Goal: Task Accomplishment & Management: Manage account settings

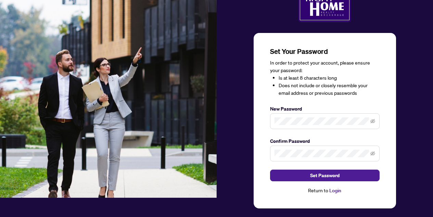
scroll to position [23, 0]
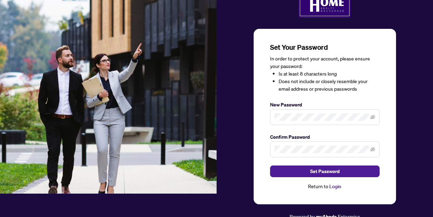
click at [372, 119] on span at bounding box center [373, 117] width 5 height 8
click at [374, 118] on icon "eye-invisible" at bounding box center [373, 116] width 5 height 5
click at [374, 149] on icon "eye-invisible" at bounding box center [373, 149] width 5 height 5
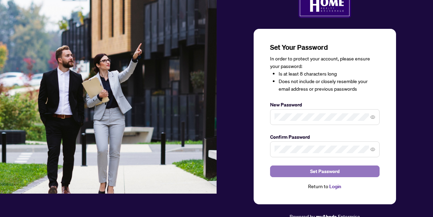
click at [329, 173] on span "Set Password" at bounding box center [324, 171] width 29 height 11
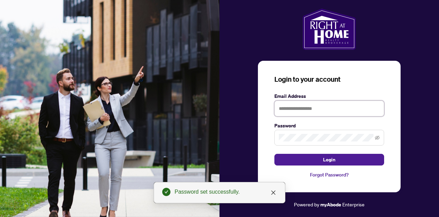
click at [320, 108] on input "text" at bounding box center [329, 108] width 110 height 16
type input "**********"
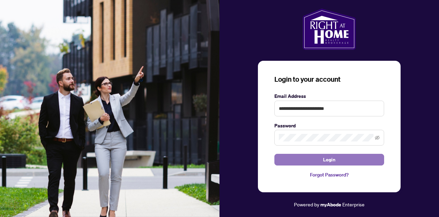
click at [335, 158] on button "Login" at bounding box center [329, 160] width 110 height 12
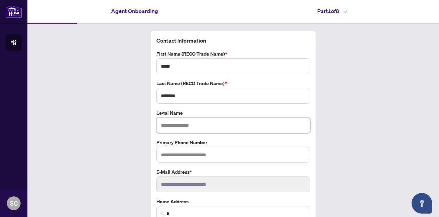
click at [238, 125] on input "text" at bounding box center [233, 125] width 154 height 16
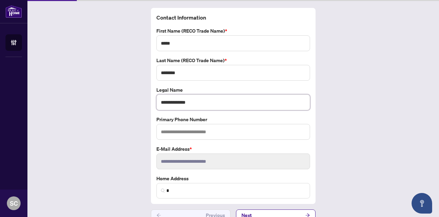
scroll to position [23, 0]
type input "**********"
click at [264, 130] on input "text" at bounding box center [233, 131] width 154 height 16
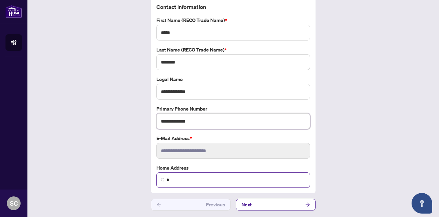
click at [220, 183] on span "*" at bounding box center [233, 179] width 154 height 15
type input "**********"
type input "*"
click at [228, 181] on input "search" at bounding box center [235, 179] width 139 height 7
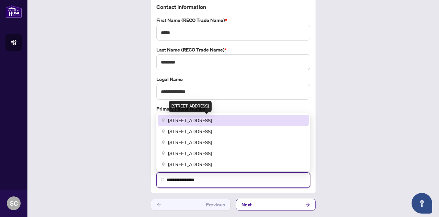
click at [212, 119] on span "[STREET_ADDRESS]" at bounding box center [190, 120] width 44 height 8
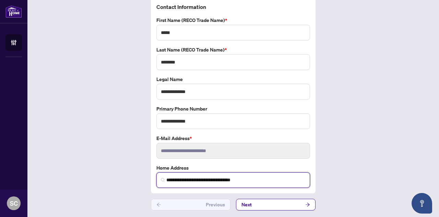
click at [169, 179] on input "**********" at bounding box center [235, 179] width 139 height 7
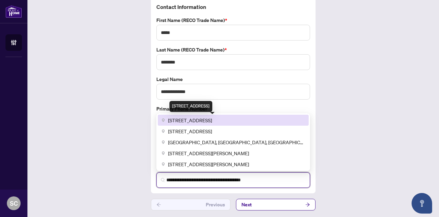
click at [196, 118] on span "[STREET_ADDRESS]" at bounding box center [190, 120] width 44 height 8
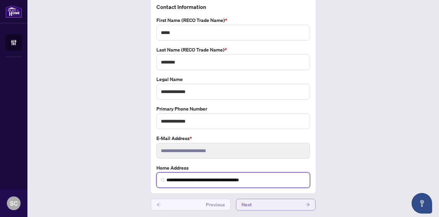
type input "**********"
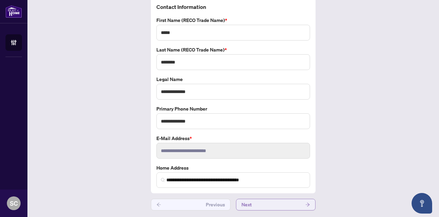
click at [290, 204] on button "Next" at bounding box center [275, 204] width 79 height 12
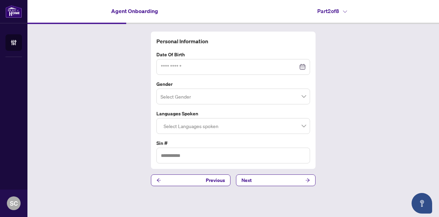
click at [302, 66] on div at bounding box center [233, 67] width 145 height 8
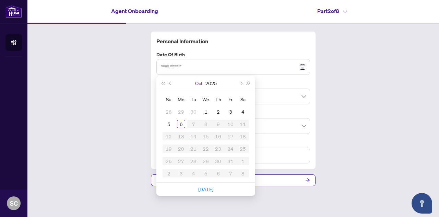
click at [198, 84] on button "Oct" at bounding box center [199, 83] width 8 height 14
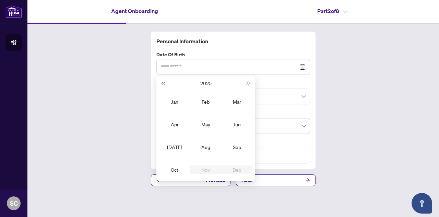
click at [160, 82] on button "Last year (Control + left)" at bounding box center [163, 83] width 8 height 14
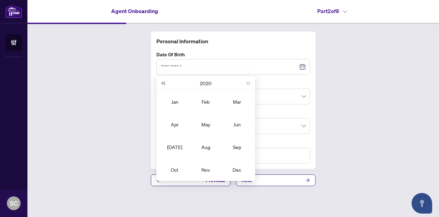
click at [160, 82] on button "Last year (Control + left)" at bounding box center [163, 83] width 8 height 14
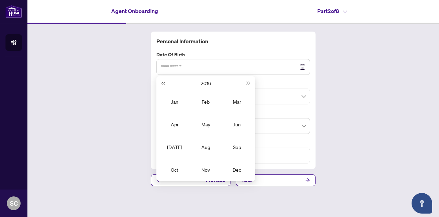
click at [160, 82] on button "Last year (Control + left)" at bounding box center [163, 83] width 8 height 14
click at [203, 84] on button "2014" at bounding box center [205, 83] width 10 height 14
click at [203, 84] on button "[DATE] - [DATE]" at bounding box center [205, 83] width 23 height 14
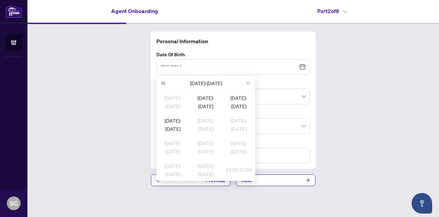
click at [164, 82] on span "Last year (Control + left)" at bounding box center [162, 82] width 3 height 3
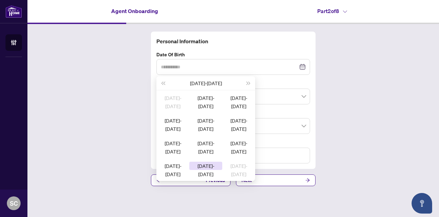
click at [205, 166] on div "[DATE]-[DATE]" at bounding box center [205, 165] width 33 height 8
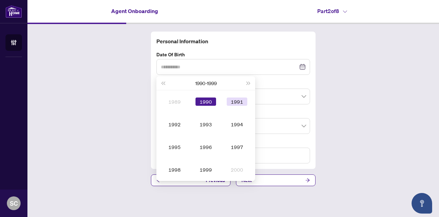
click at [240, 101] on div "1991" at bounding box center [237, 101] width 21 height 8
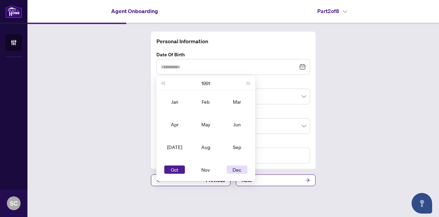
click at [238, 172] on div "Dec" at bounding box center [237, 169] width 21 height 8
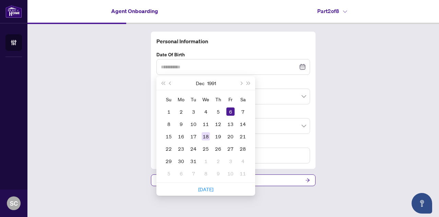
type input "**********"
click at [207, 138] on div "18" at bounding box center [205, 136] width 8 height 8
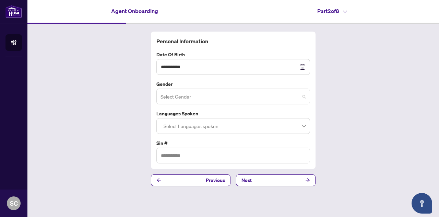
click at [212, 96] on input "search" at bounding box center [229, 97] width 139 height 15
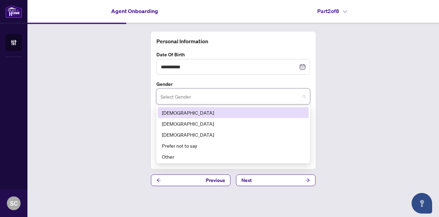
click at [207, 113] on div "[DEMOGRAPHIC_DATA]" at bounding box center [233, 113] width 143 height 8
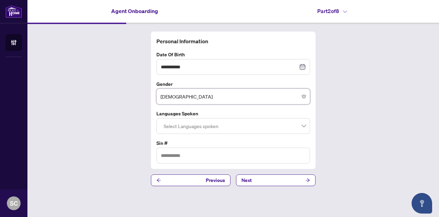
click at [205, 122] on div at bounding box center [233, 126] width 145 height 12
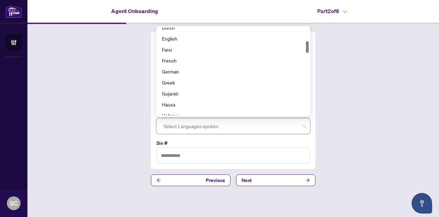
scroll to position [104, 0]
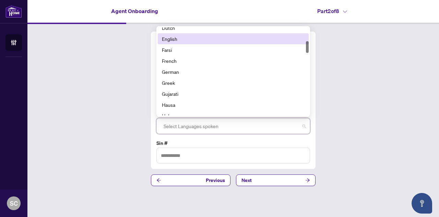
click at [179, 39] on div "English" at bounding box center [233, 39] width 143 height 8
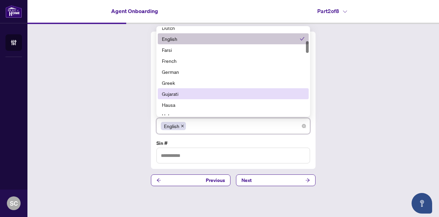
click at [363, 123] on div "**********" at bounding box center [232, 108] width 411 height 169
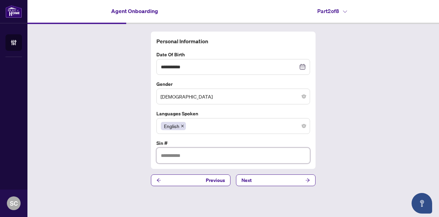
click at [217, 154] on input "text" at bounding box center [233, 155] width 154 height 16
type input "*********"
click at [265, 180] on button "Next" at bounding box center [275, 180] width 79 height 12
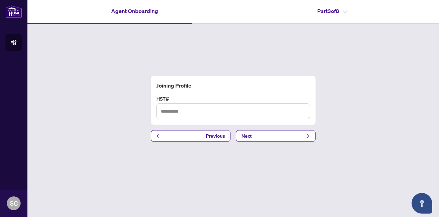
click at [166, 98] on label "HST#" at bounding box center [233, 99] width 154 height 8
click at [172, 87] on h4 "Joining Profile" at bounding box center [233, 85] width 154 height 8
click at [265, 134] on button "Next" at bounding box center [275, 136] width 79 height 12
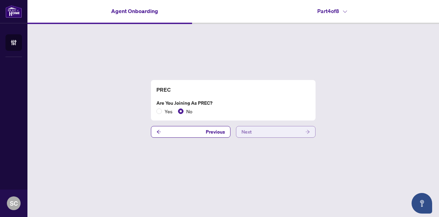
click at [254, 131] on button "Next" at bounding box center [275, 132] width 79 height 12
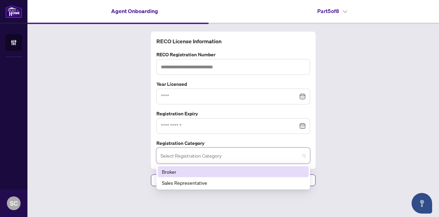
click at [231, 155] on input "search" at bounding box center [229, 156] width 139 height 15
click at [333, 148] on div "RECO License Information RECO Registration Number Year Licensed Registration Ex…" at bounding box center [232, 108] width 411 height 169
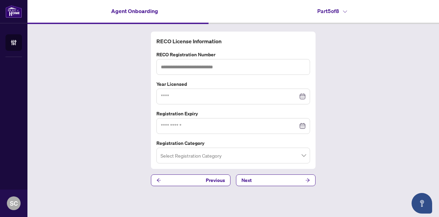
click at [345, 11] on icon at bounding box center [345, 11] width 4 height 3
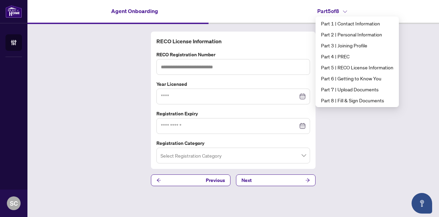
click at [361, 138] on div "RECO License Information RECO Registration Number Year Licensed Registration Ex…" at bounding box center [232, 108] width 411 height 169
